Goal: Check status

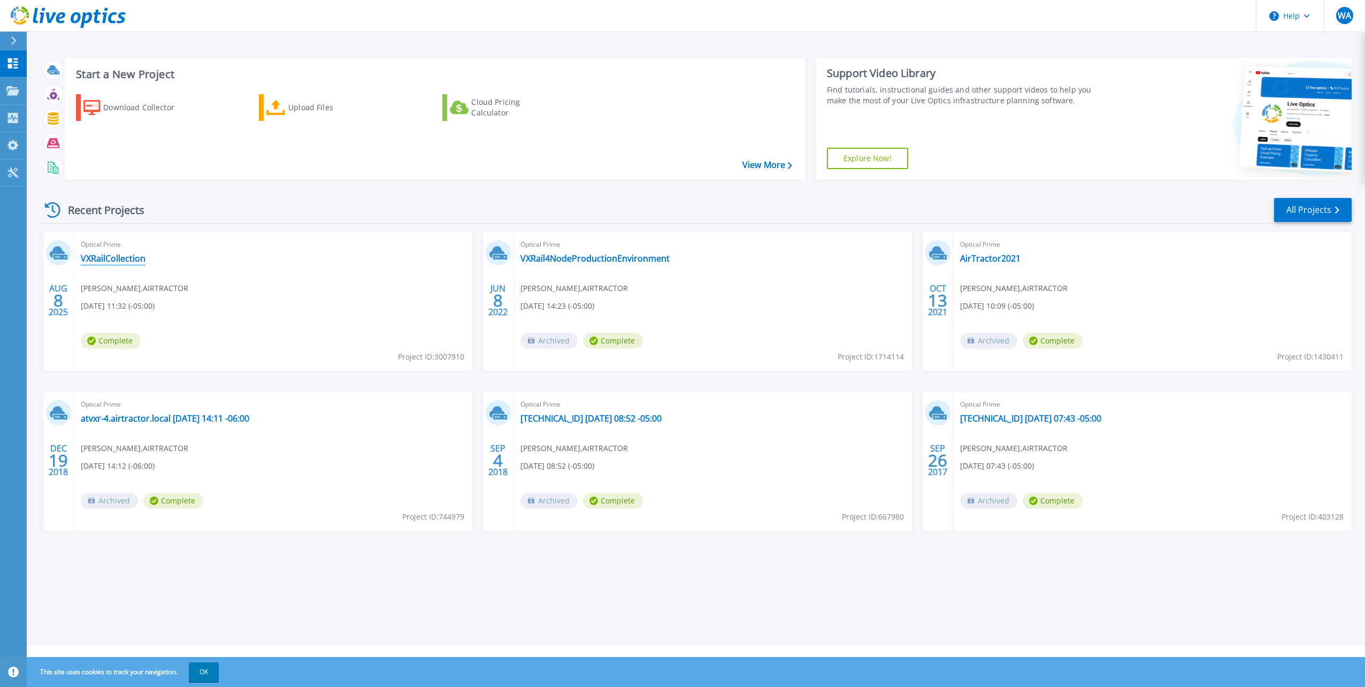
click at [92, 257] on link "VXRailCollection" at bounding box center [113, 258] width 65 height 11
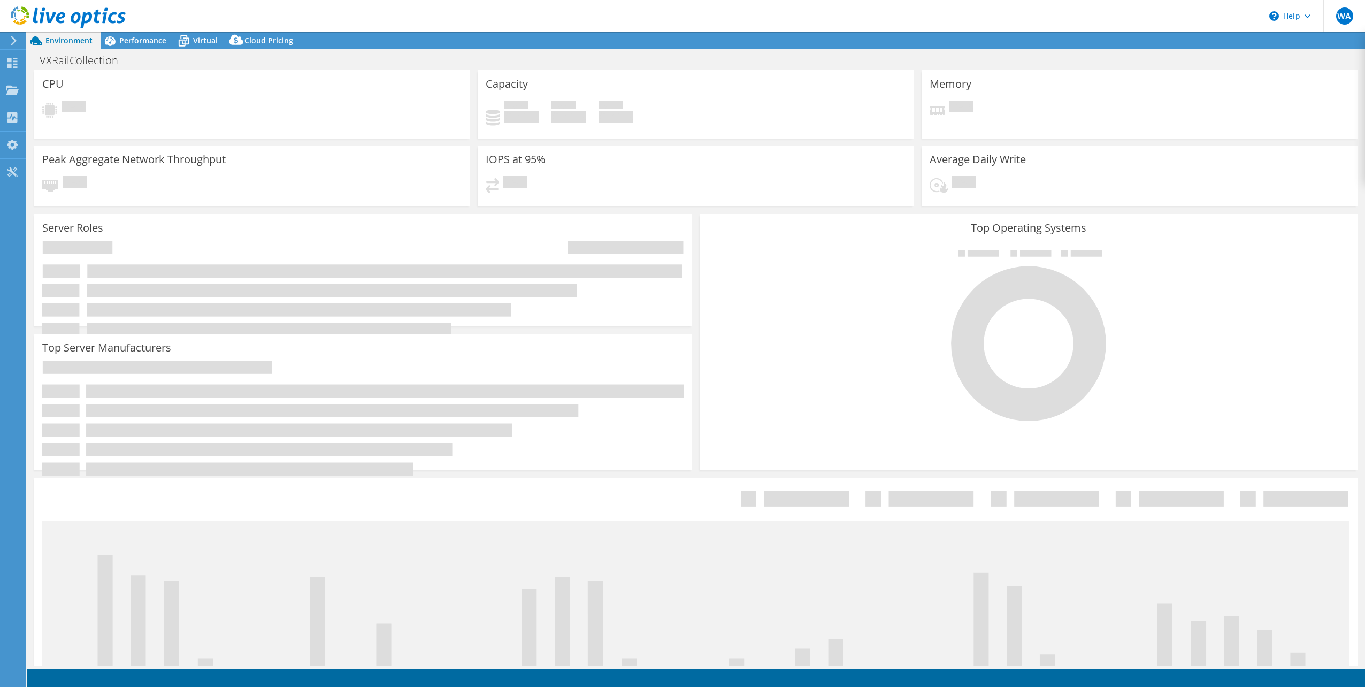
select select "USD"
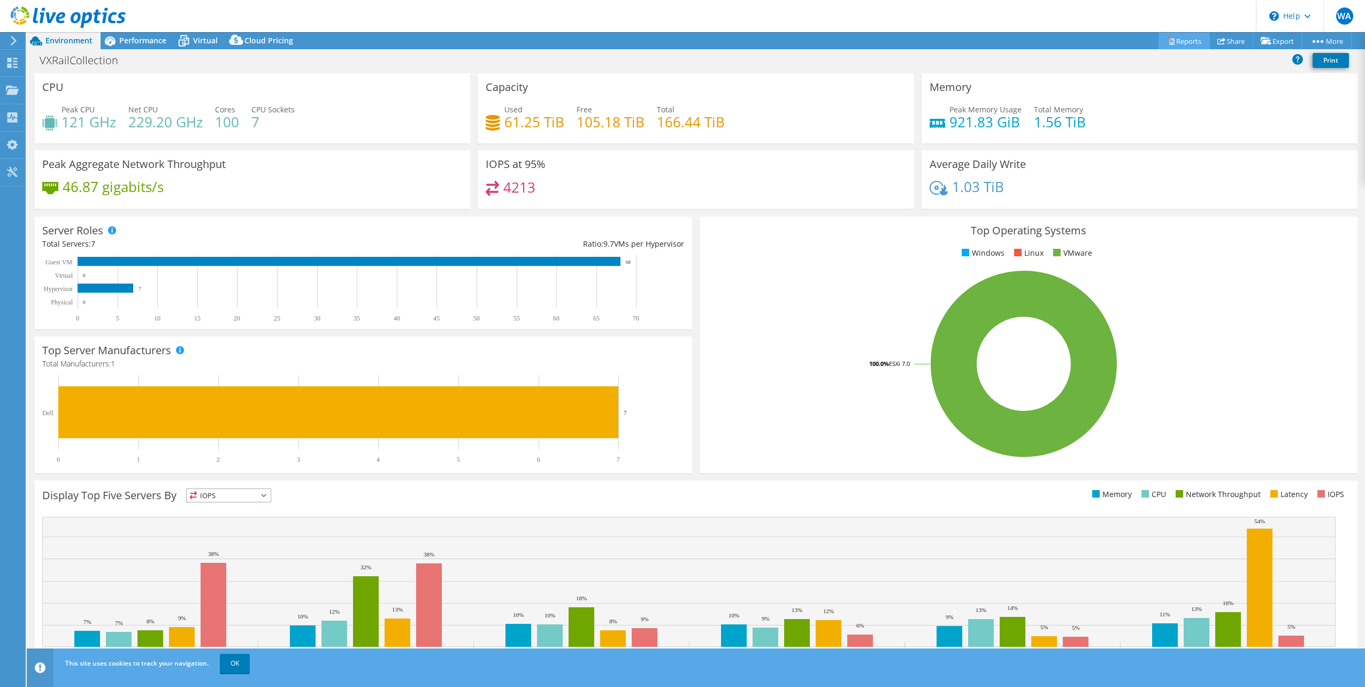
click at [1170, 41] on link "Reports" at bounding box center [1184, 41] width 51 height 17
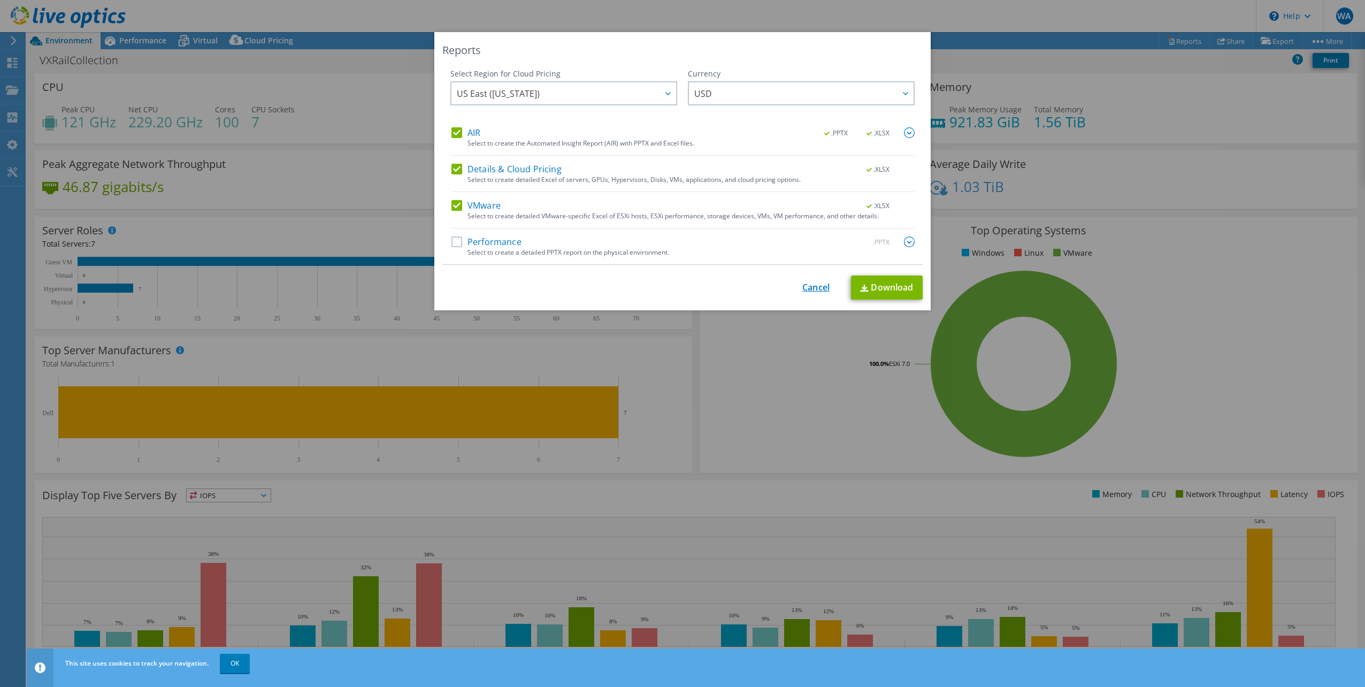
click at [809, 288] on link "Cancel" at bounding box center [815, 287] width 27 height 10
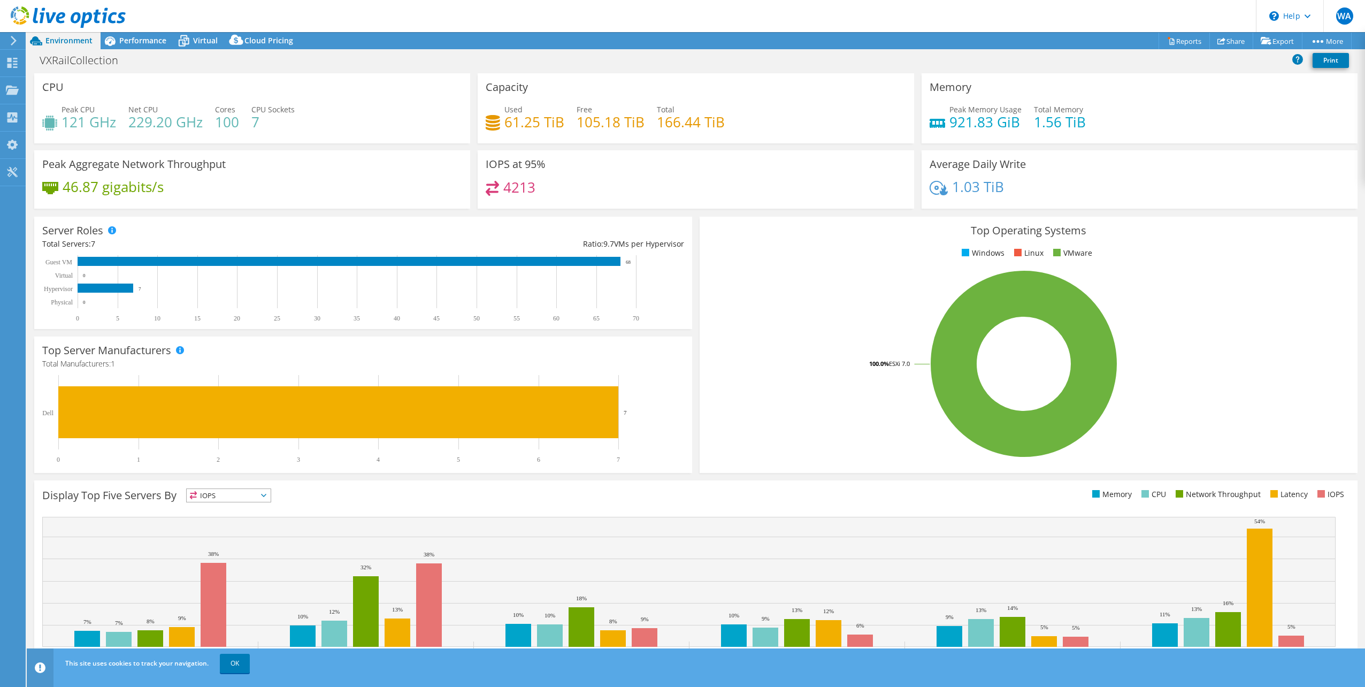
drag, startPoint x: 244, startPoint y: 665, endPoint x: 257, endPoint y: 662, distance: 13.9
click at [244, 665] on link "OK" at bounding box center [235, 663] width 30 height 19
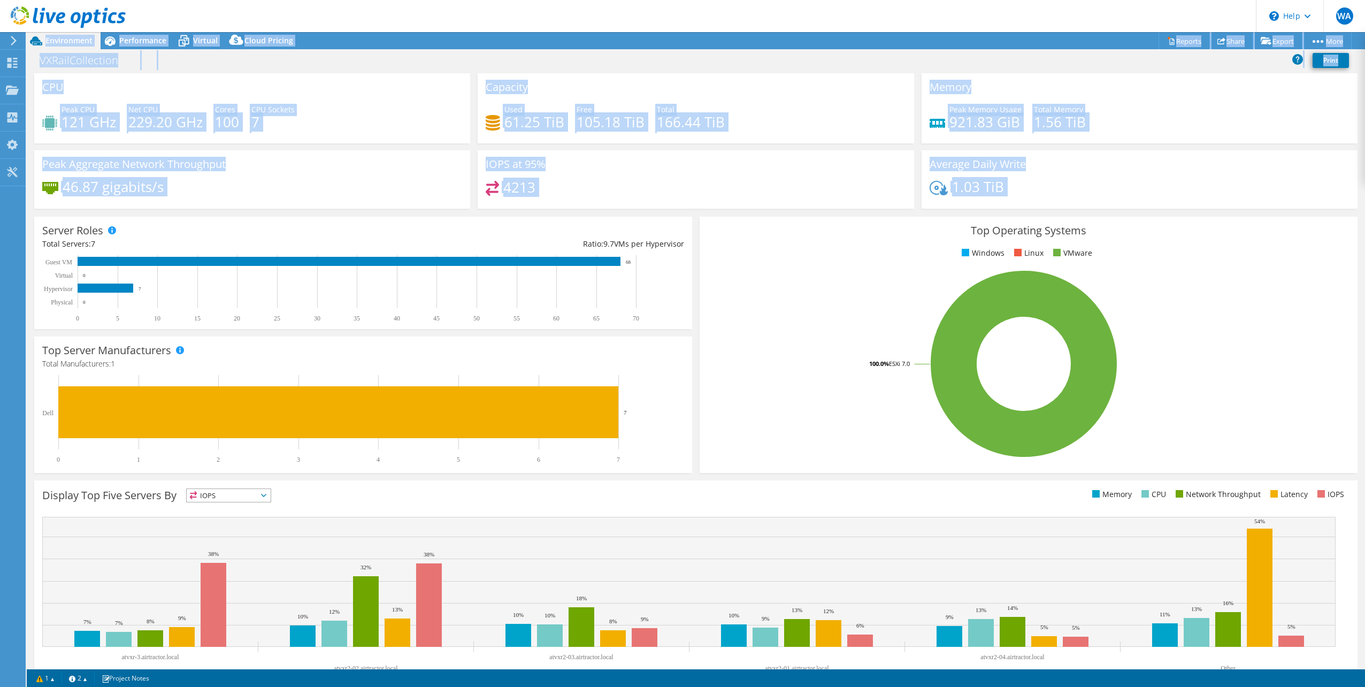
drag, startPoint x: 30, startPoint y: 308, endPoint x: 10, endPoint y: 352, distance: 48.8
click at [10, 352] on div "WA End User [PERSON_NAME] [EMAIL_ADDRESS][DOMAIN_NAME] AIRTRACTOR My Profile Lo…" at bounding box center [682, 343] width 1365 height 687
drag, startPoint x: 10, startPoint y: 352, endPoint x: 16, endPoint y: 348, distance: 7.6
